Goal: Task Accomplishment & Management: Manage account settings

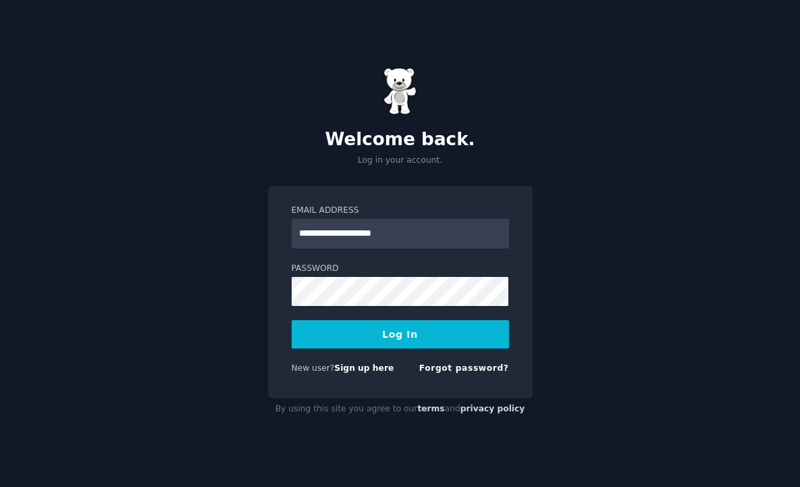
type input "**********"
click at [292, 320] on button "Log In" at bounding box center [400, 334] width 217 height 28
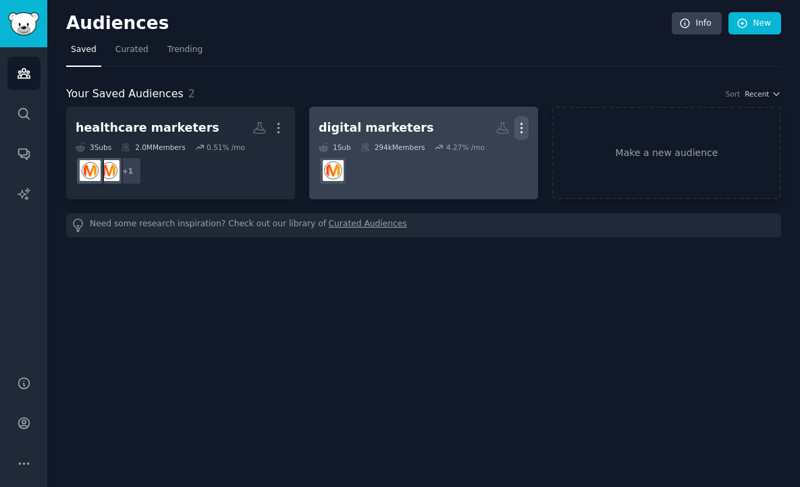
click at [518, 126] on icon "button" at bounding box center [521, 128] width 14 height 14
click at [477, 157] on p "Delete" at bounding box center [484, 156] width 31 height 14
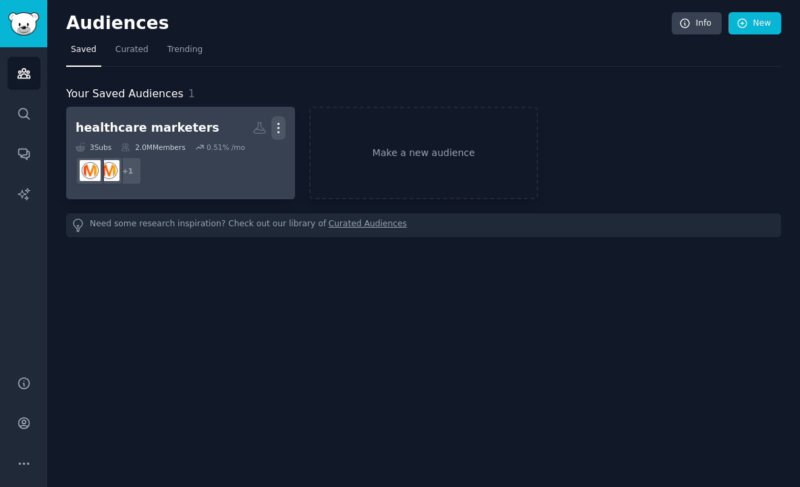
click at [284, 124] on icon "button" at bounding box center [278, 128] width 14 height 14
click at [227, 163] on div "Delete" at bounding box center [232, 156] width 64 height 28
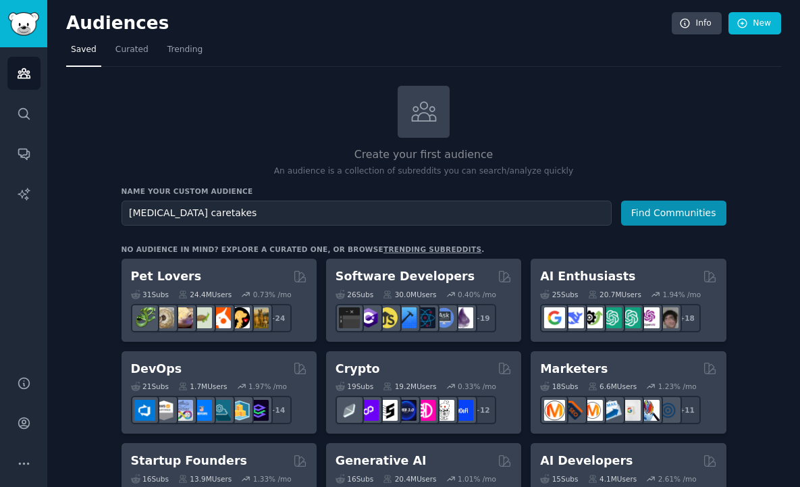
click at [621, 200] on button "Find Communities" at bounding box center [673, 212] width 105 height 25
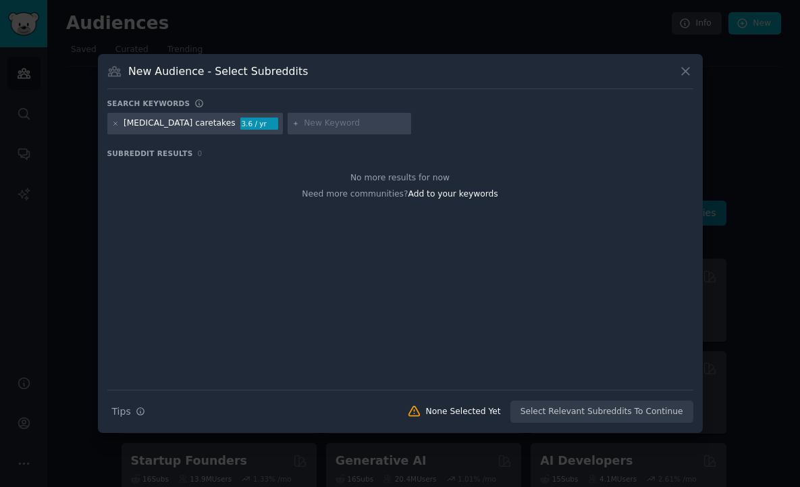
click at [681, 77] on icon at bounding box center [685, 71] width 14 height 14
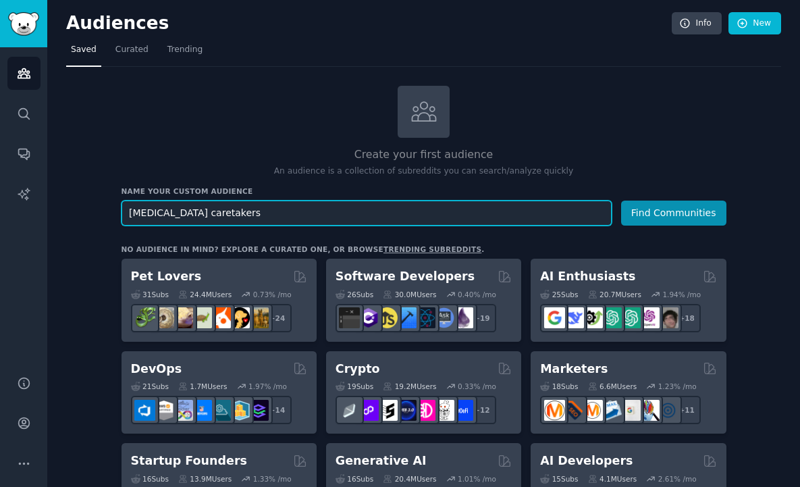
type input "[MEDICAL_DATA] caretakers"
click at [621, 200] on button "Find Communities" at bounding box center [673, 212] width 105 height 25
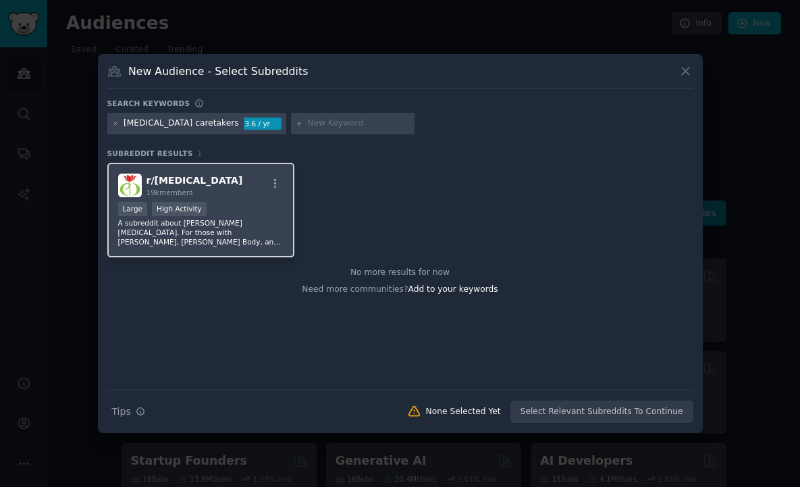
click at [234, 234] on p "A subreddit about [PERSON_NAME][MEDICAL_DATA]. For those with [PERSON_NAME], [P…" at bounding box center [201, 232] width 166 height 28
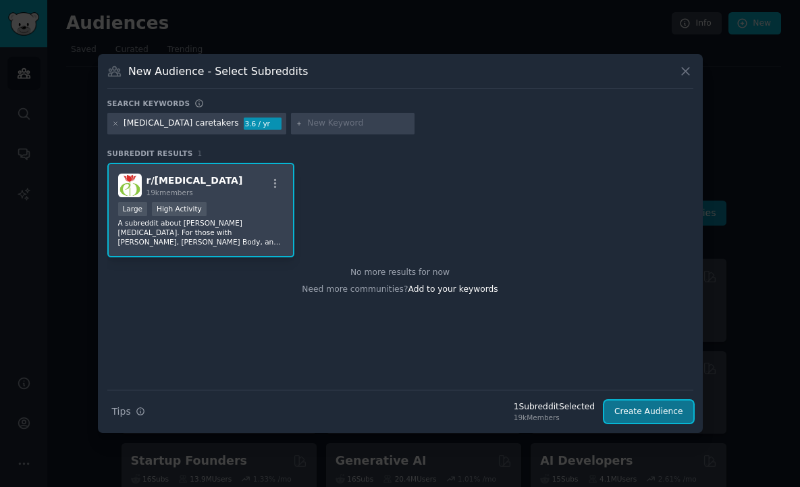
click at [650, 408] on button "Create Audience" at bounding box center [648, 411] width 89 height 23
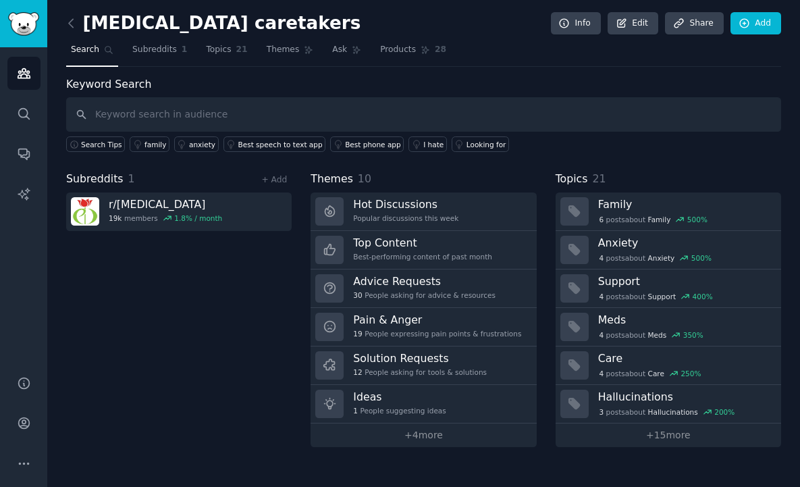
click at [253, 23] on h2 "[MEDICAL_DATA] caretakers" at bounding box center [213, 24] width 294 height 22
click at [67, 22] on icon at bounding box center [71, 23] width 14 height 14
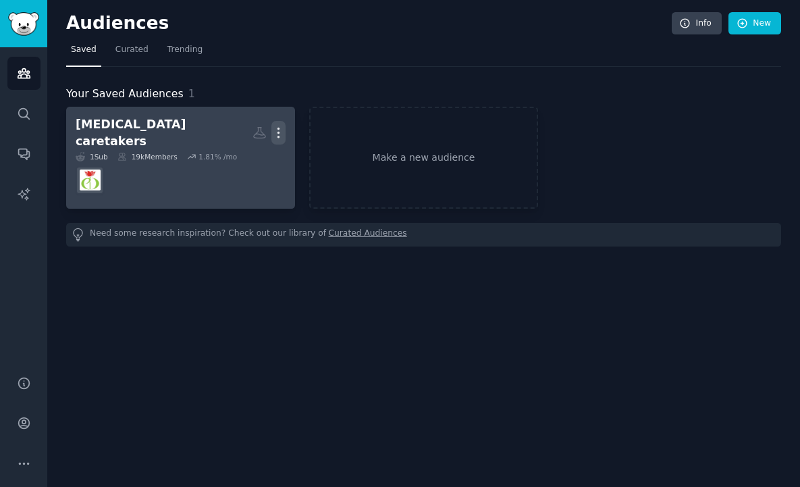
click at [279, 126] on icon "button" at bounding box center [278, 133] width 14 height 14
click at [149, 124] on div "[MEDICAL_DATA] caretakers" at bounding box center [164, 132] width 177 height 33
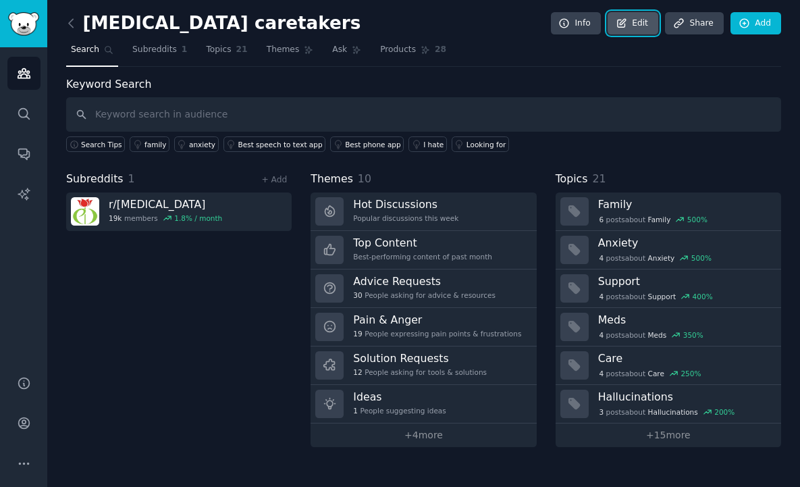
click at [637, 27] on link "Edit" at bounding box center [633, 23] width 51 height 23
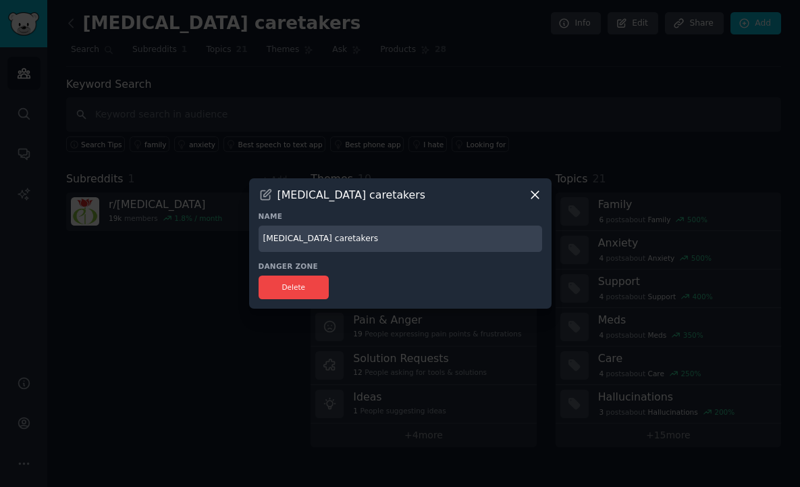
click at [234, 229] on div "​ [MEDICAL_DATA] caretakers Name [MEDICAL_DATA] caretakers Danger Zone Delete" at bounding box center [400, 243] width 790 height 487
type input "[MEDICAL_DATA]"
click at [512, 212] on h3 "Name" at bounding box center [401, 215] width 284 height 9
click at [546, 196] on div "[MEDICAL_DATA] caretakers Name [MEDICAL_DATA] Danger Zone Delete" at bounding box center [400, 243] width 302 height 130
click at [535, 199] on icon at bounding box center [535, 195] width 14 height 14
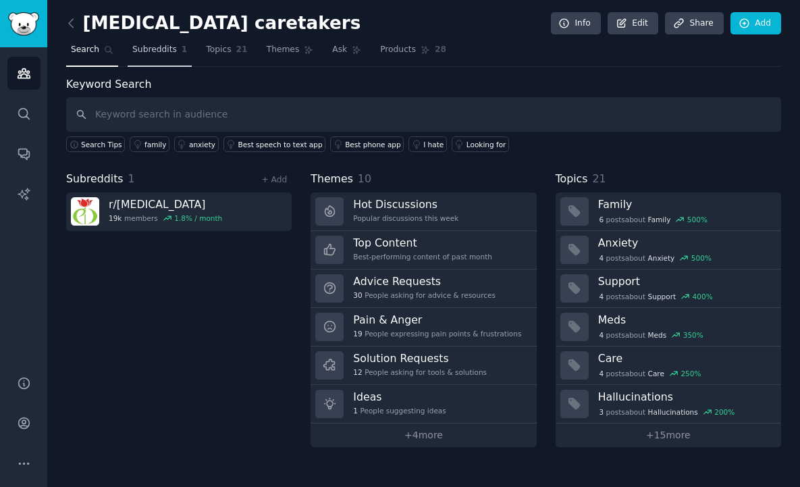
click at [146, 51] on span "Subreddits" at bounding box center [154, 50] width 45 height 12
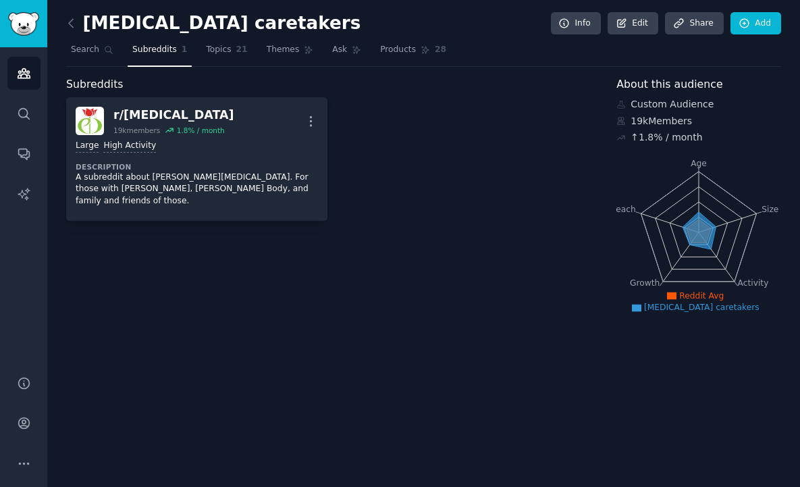
drag, startPoint x: 369, startPoint y: 47, endPoint x: 360, endPoint y: 49, distance: 9.5
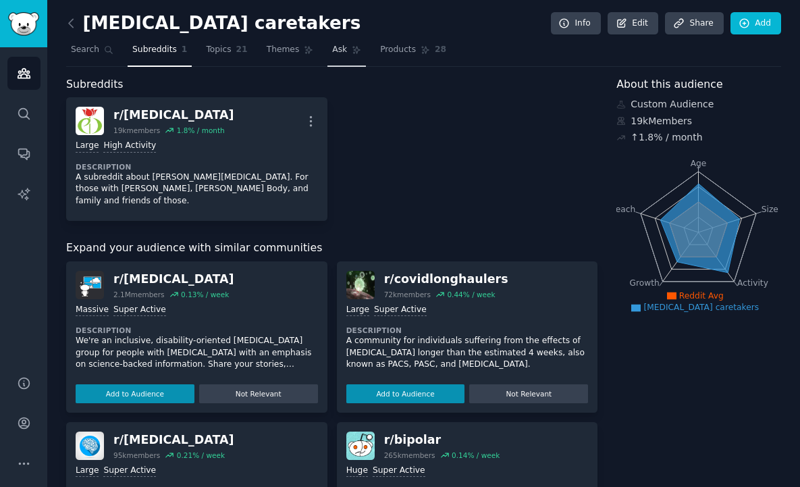
click at [352, 51] on icon at bounding box center [356, 49] width 9 height 9
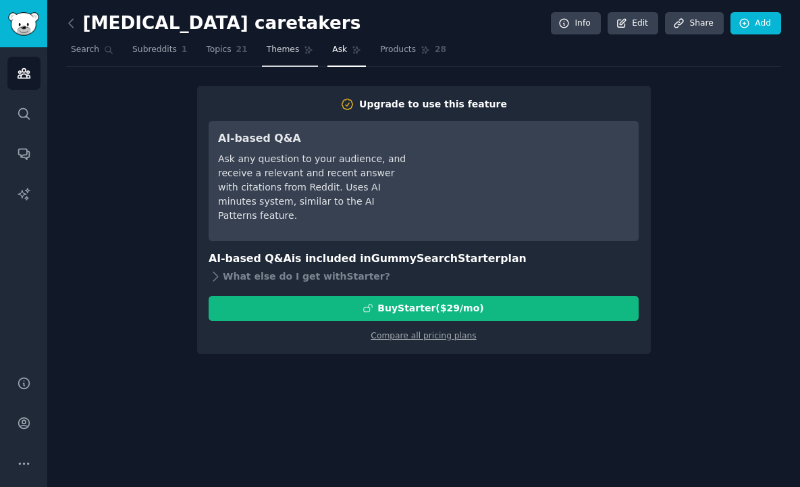
click at [293, 51] on link "Themes" at bounding box center [290, 53] width 57 height 28
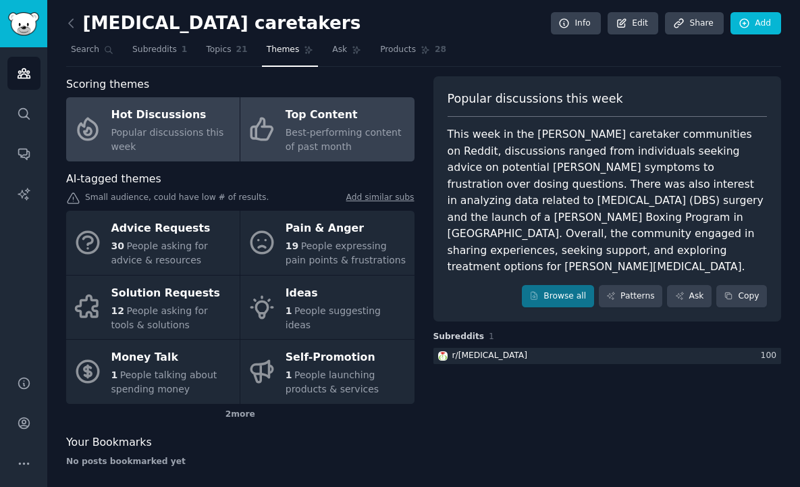
click at [325, 121] on div "Top Content" at bounding box center [347, 116] width 122 height 22
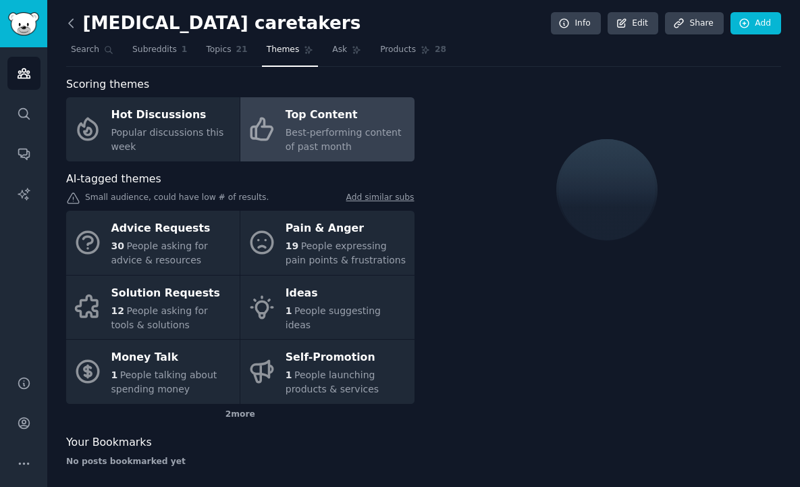
click at [74, 25] on icon at bounding box center [71, 23] width 14 height 14
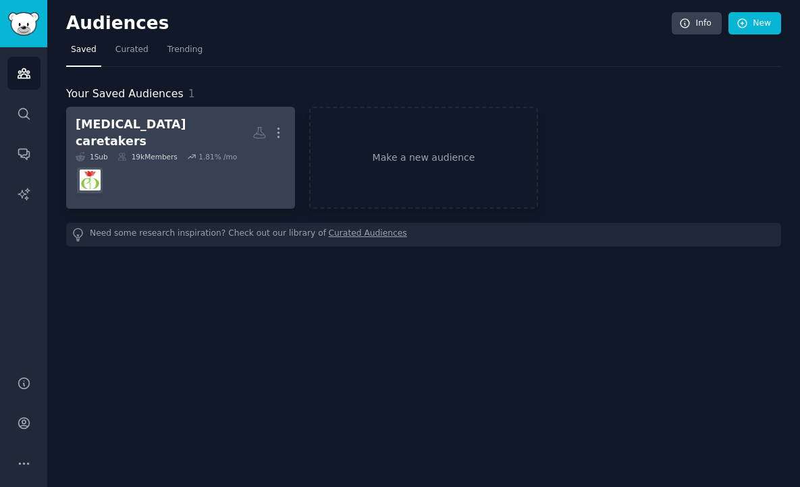
click at [239, 152] on div "1 Sub 19k Members 1.81 % /mo" at bounding box center [181, 156] width 210 height 9
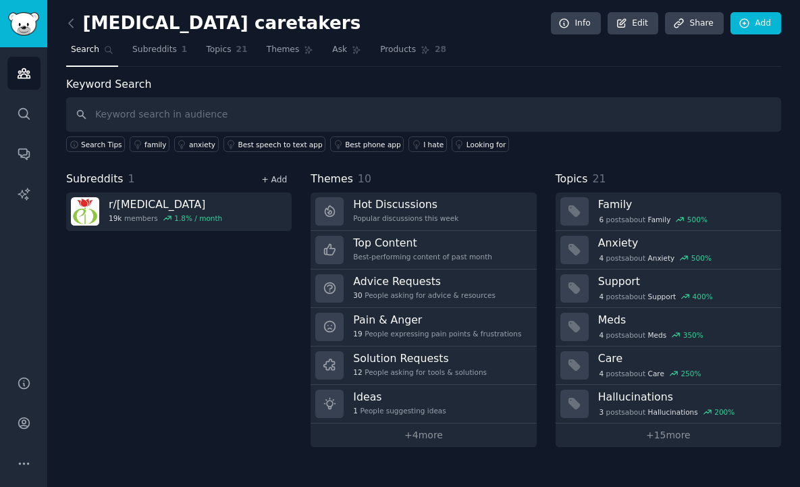
click at [275, 175] on link "+ Add" at bounding box center [274, 179] width 26 height 9
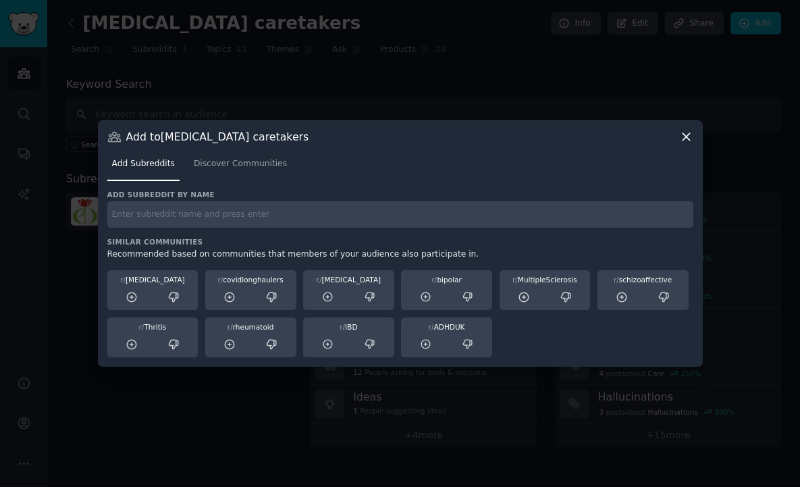
click at [346, 248] on div "Similar Communities Recommended based on communities that members of your audie…" at bounding box center [400, 297] width 586 height 121
click at [344, 221] on input "text" at bounding box center [400, 214] width 586 height 26
type input "[MEDICAL_DATA]"
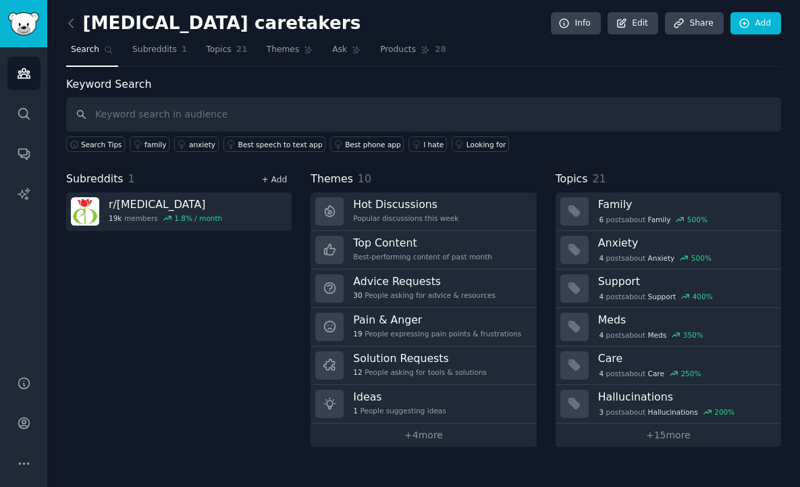
click at [280, 172] on div "+ Add" at bounding box center [274, 179] width 35 height 14
click at [280, 175] on link "+ Add" at bounding box center [274, 179] width 26 height 9
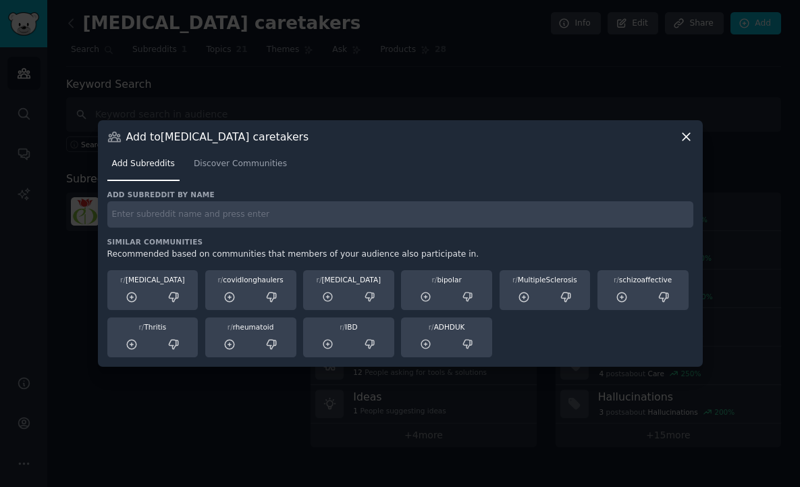
click at [293, 221] on input "text" at bounding box center [400, 214] width 586 height 26
click at [252, 171] on link "Discover Communities" at bounding box center [240, 167] width 103 height 28
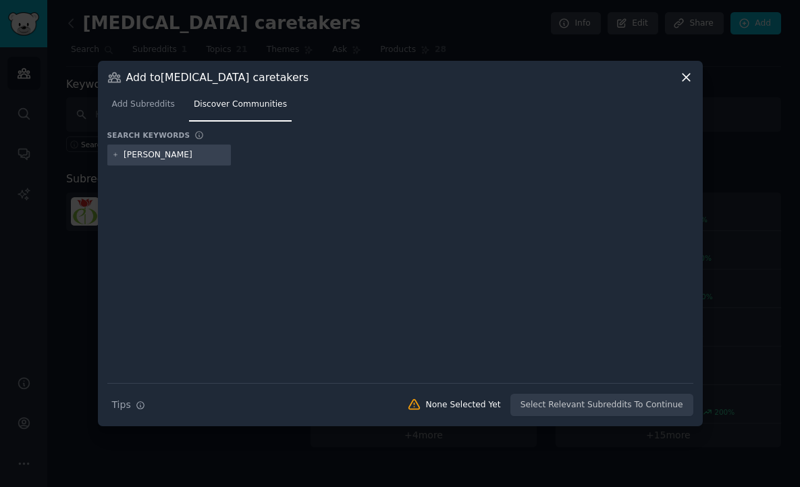
type input "[MEDICAL_DATA]"
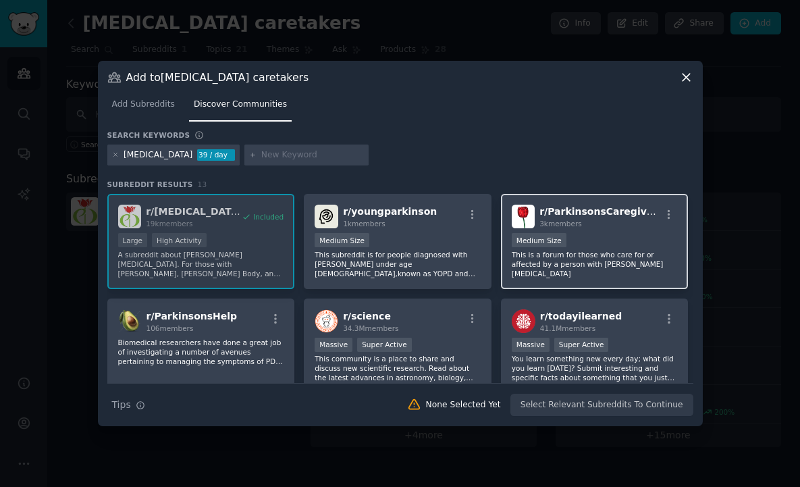
click at [533, 248] on div "Medium Size" at bounding box center [595, 241] width 166 height 17
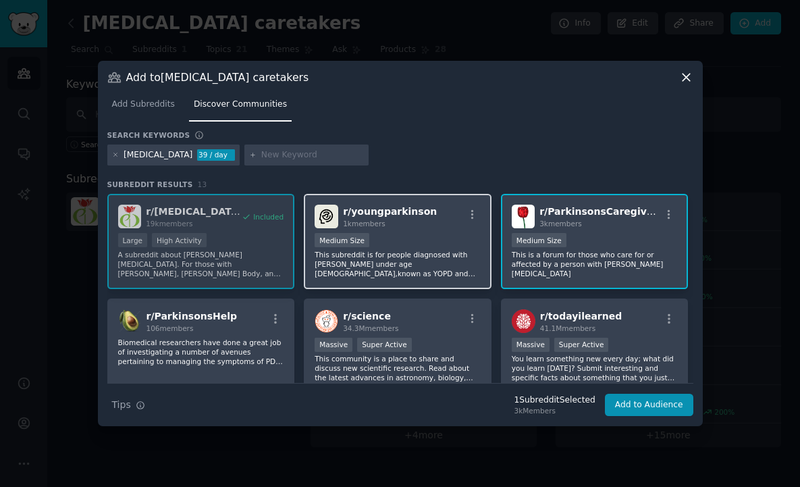
click at [414, 252] on p "This subreddit is for people diagnosed with [PERSON_NAME] under age [DEMOGRAPHI…" at bounding box center [398, 264] width 166 height 28
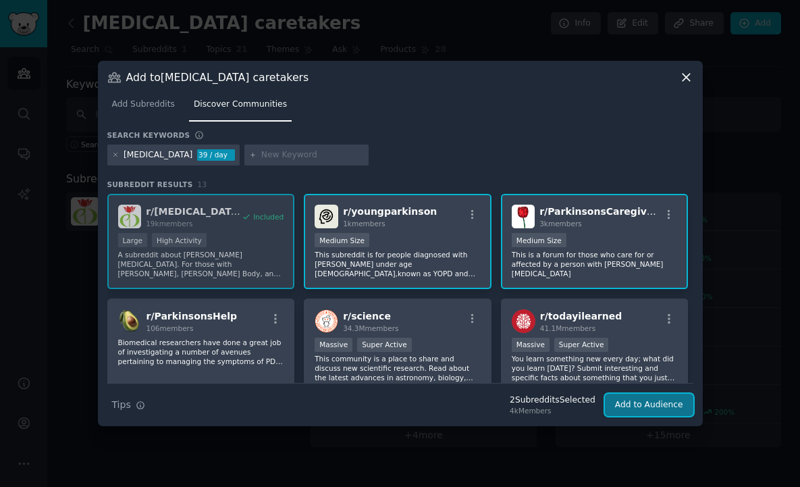
click at [649, 406] on button "Add to Audience" at bounding box center [649, 405] width 88 height 23
